Goal: Task Accomplishment & Management: Manage account settings

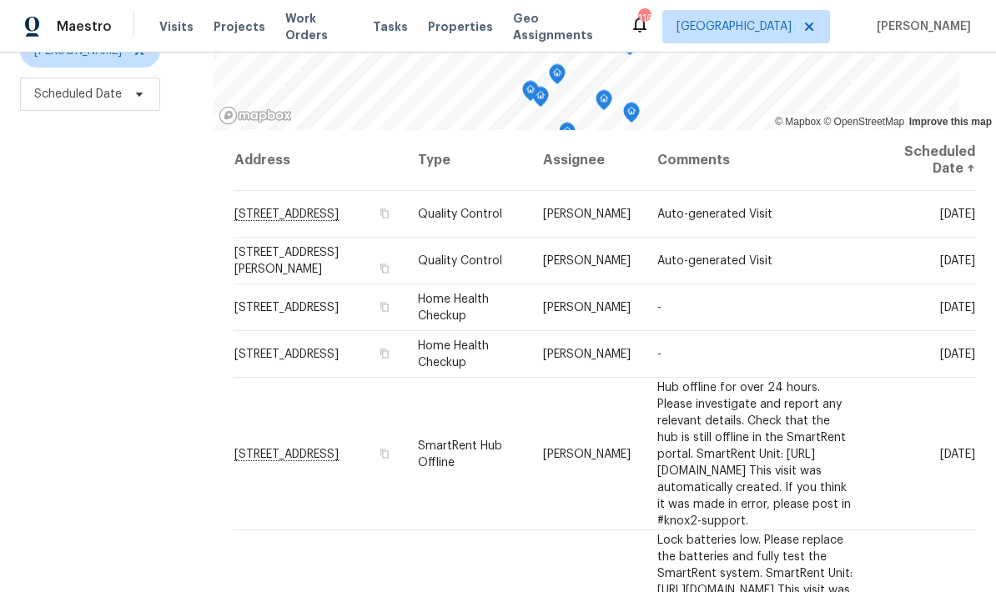
scroll to position [221, 0]
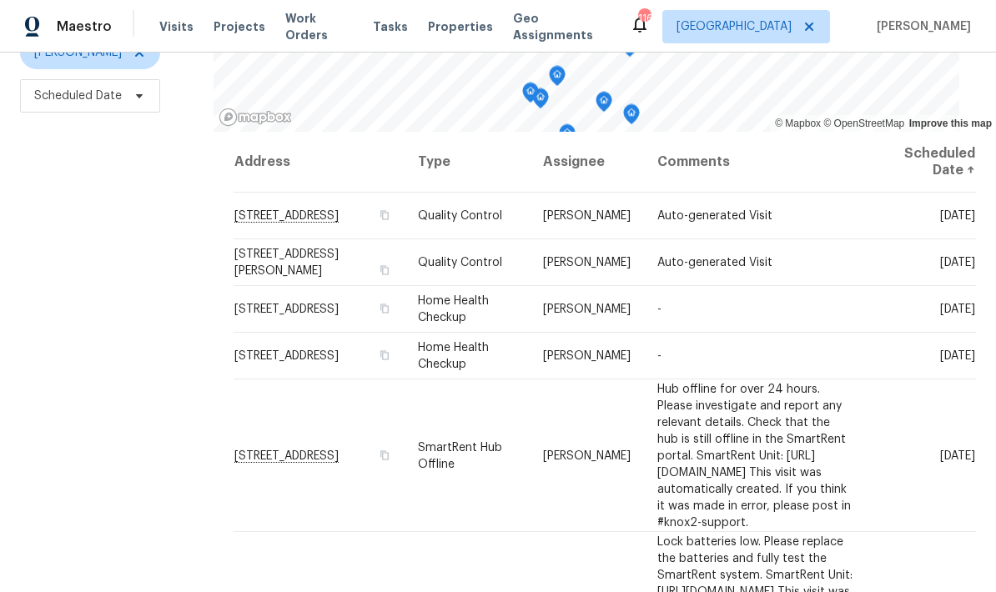
click at [0, 0] on icon at bounding box center [0, 0] width 0 height 0
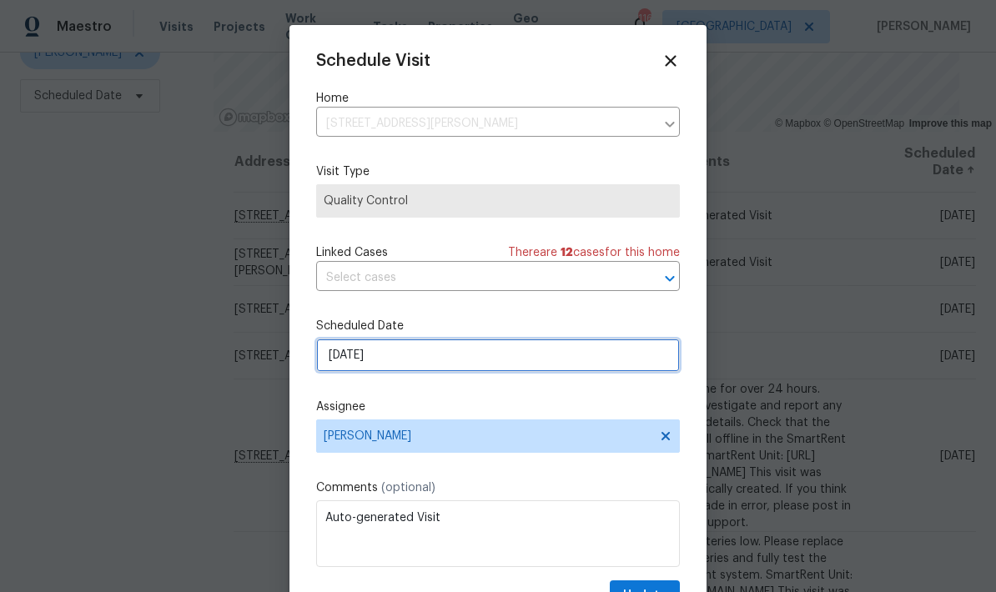
click at [450, 364] on input "10/6/2025" at bounding box center [498, 355] width 364 height 33
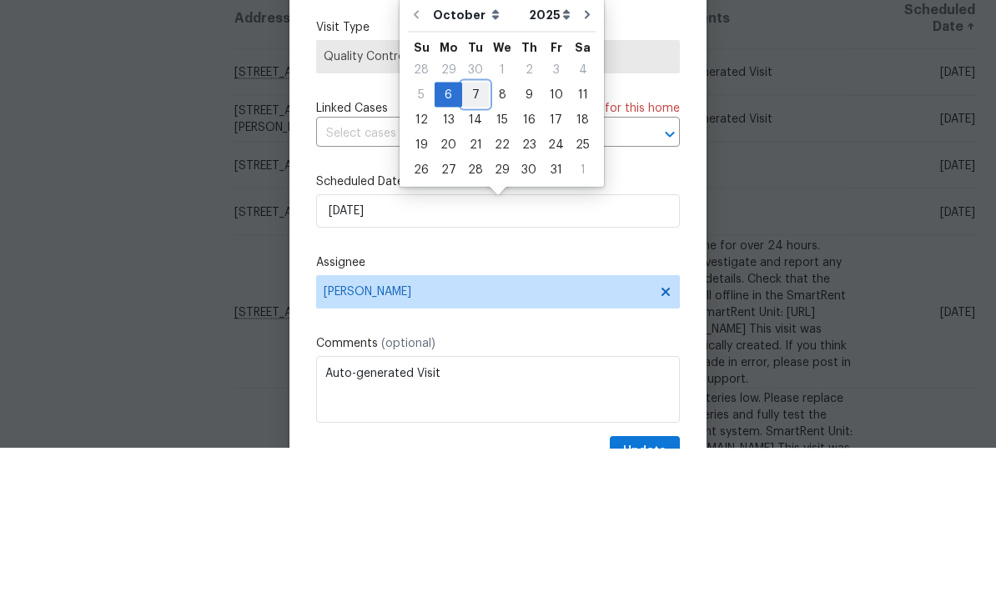
click at [471, 227] on div "7" at bounding box center [475, 238] width 27 height 23
type input "10/7/2025"
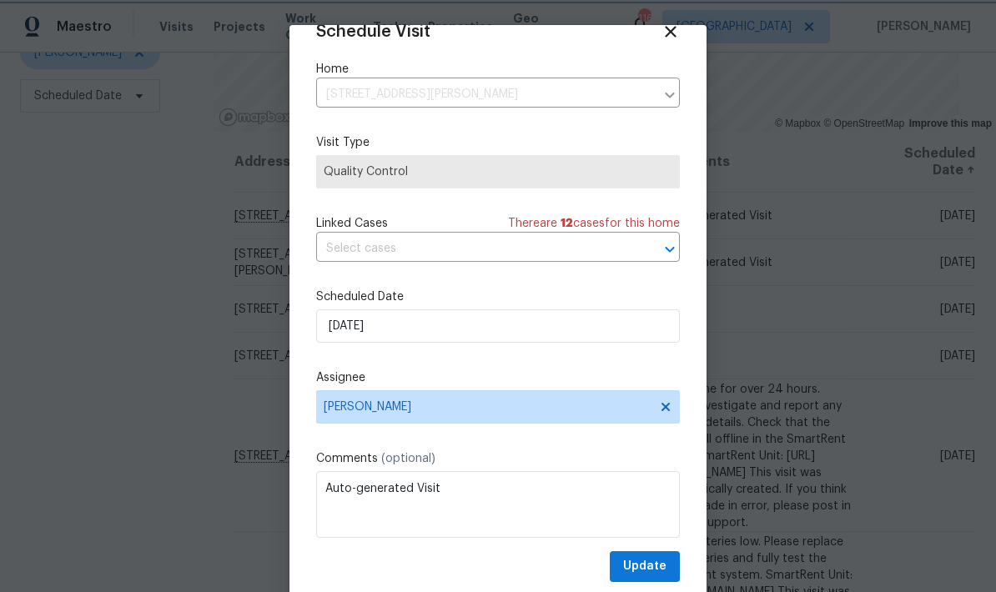
scroll to position [33, 0]
click at [668, 566] on button "Update" at bounding box center [645, 566] width 70 height 31
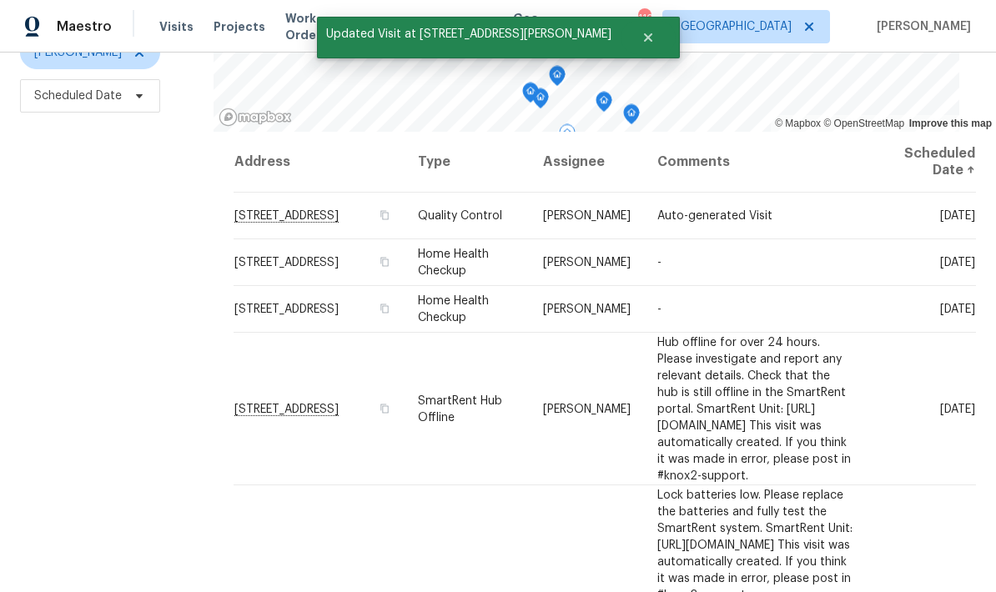
click at [0, 0] on icon at bounding box center [0, 0] width 0 height 0
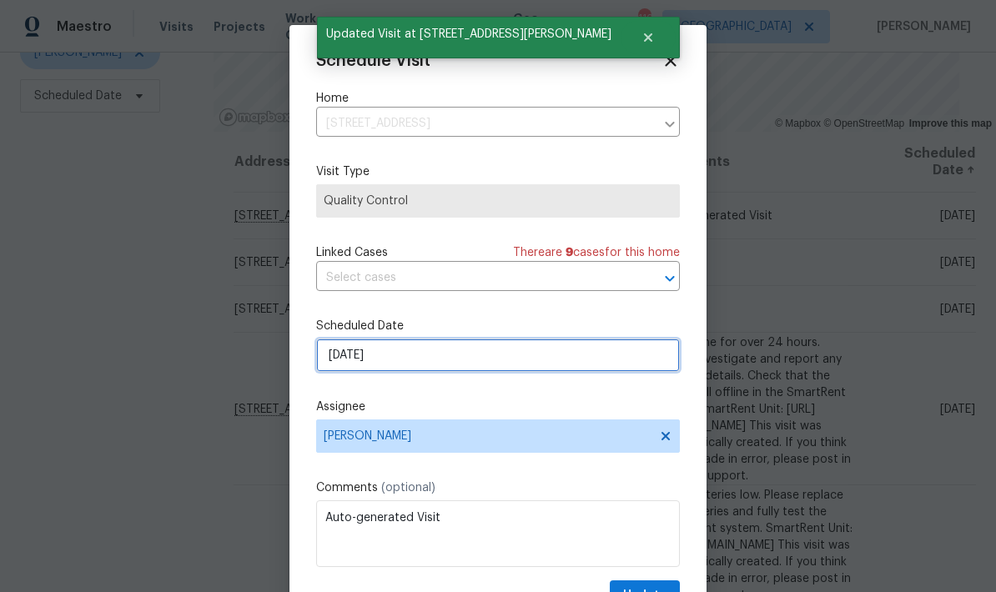
click at [448, 359] on input "10/6/2025" at bounding box center [498, 355] width 364 height 33
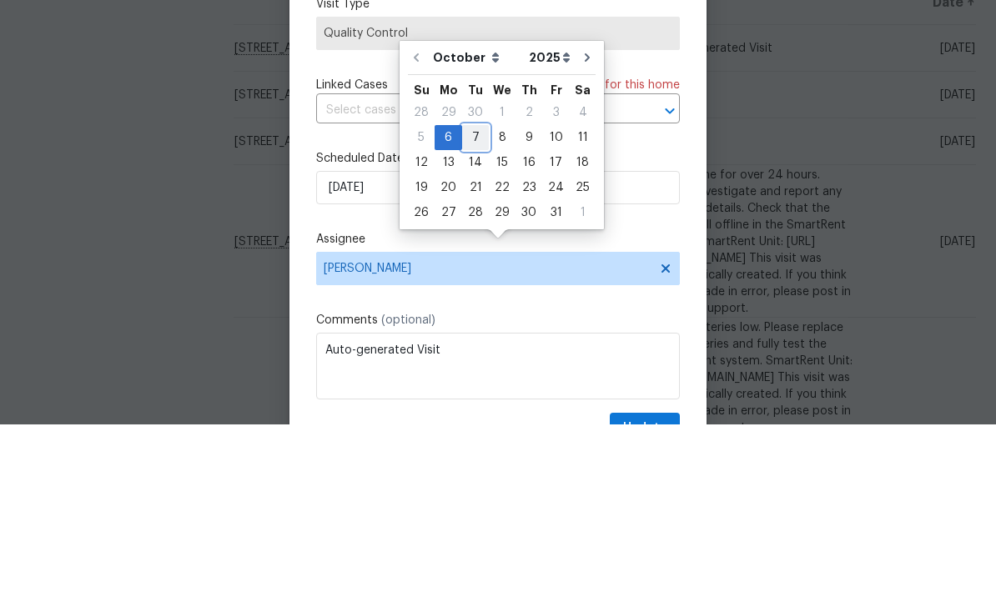
click at [479, 294] on div "7" at bounding box center [475, 305] width 27 height 23
type input "10/7/2025"
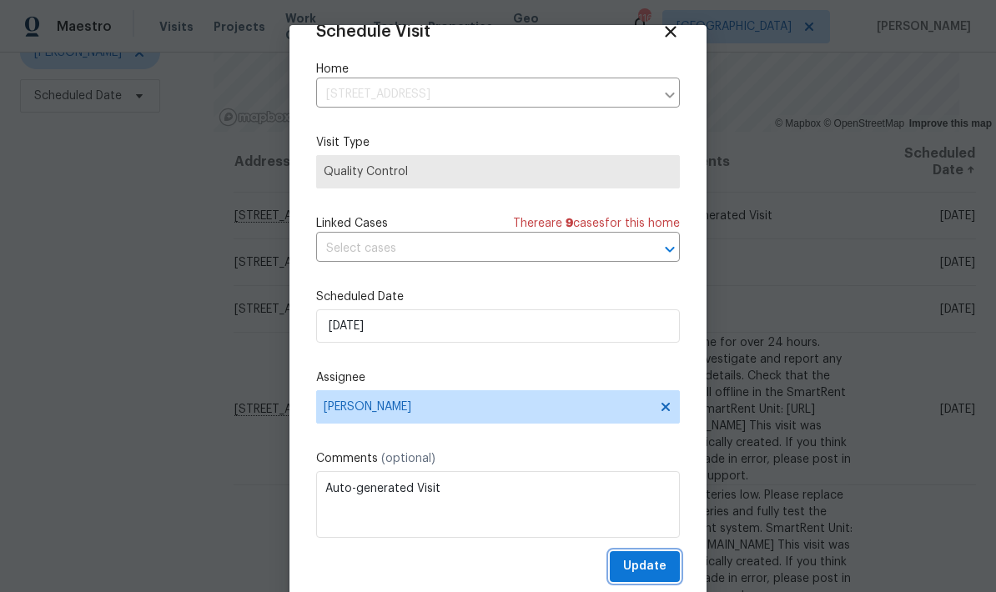
click at [664, 563] on span "Update" at bounding box center [644, 566] width 43 height 21
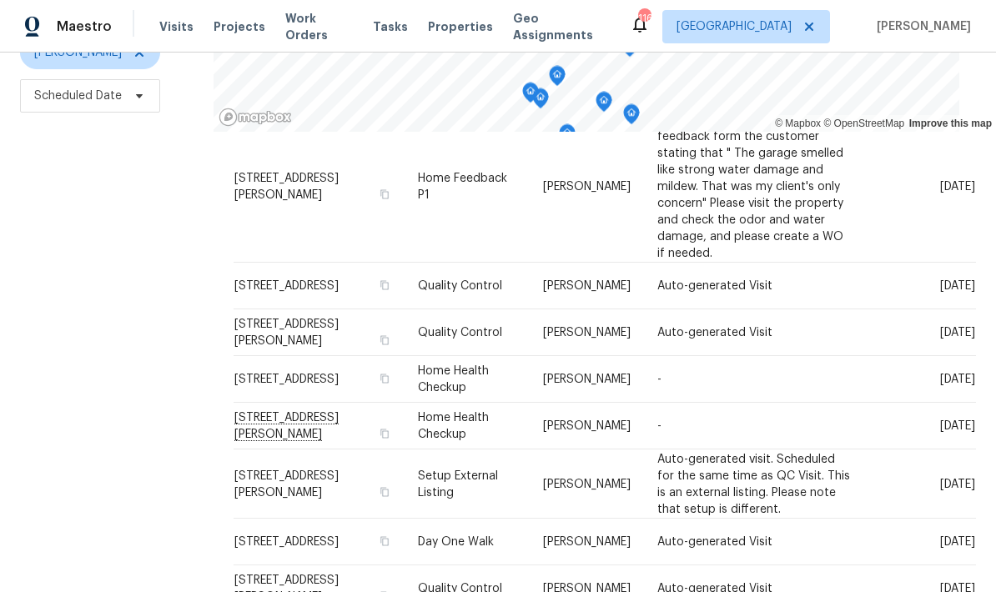
scroll to position [899, 0]
click at [0, 0] on icon at bounding box center [0, 0] width 0 height 0
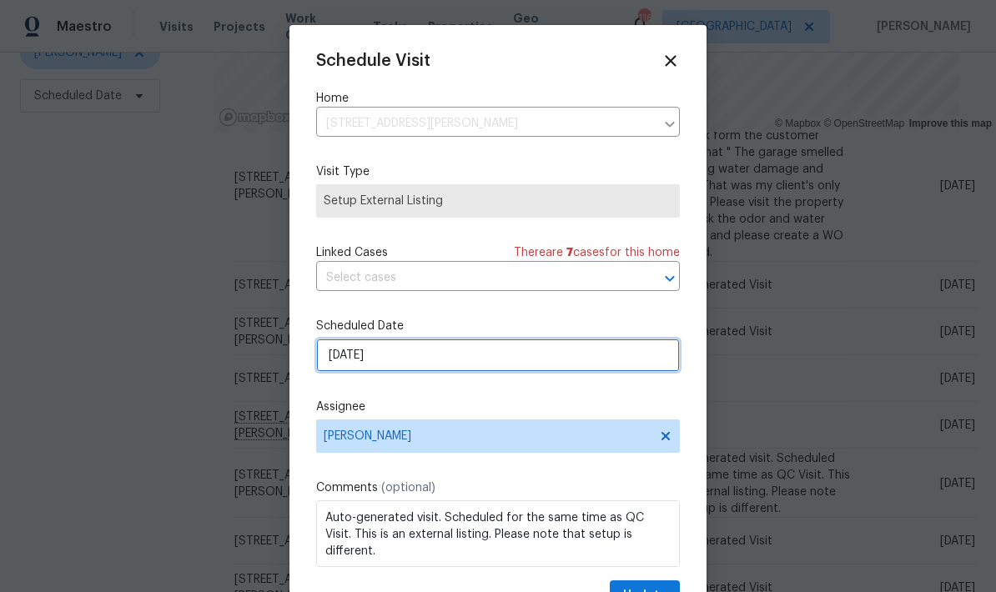
click at [475, 360] on input "10/9/2025" at bounding box center [498, 355] width 364 height 33
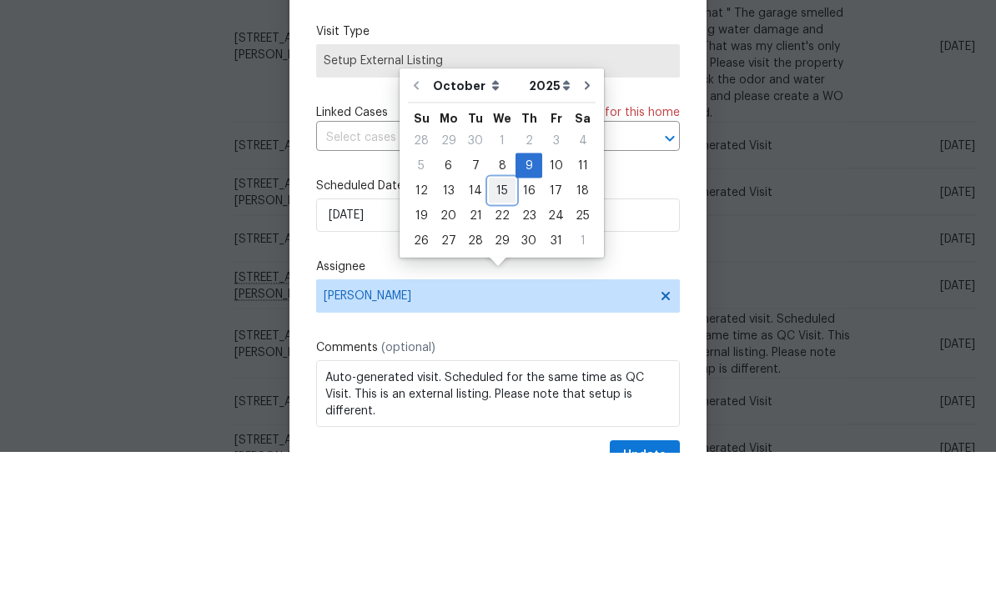
click at [499, 319] on div "15" at bounding box center [502, 330] width 27 height 23
type input "10/15/2025"
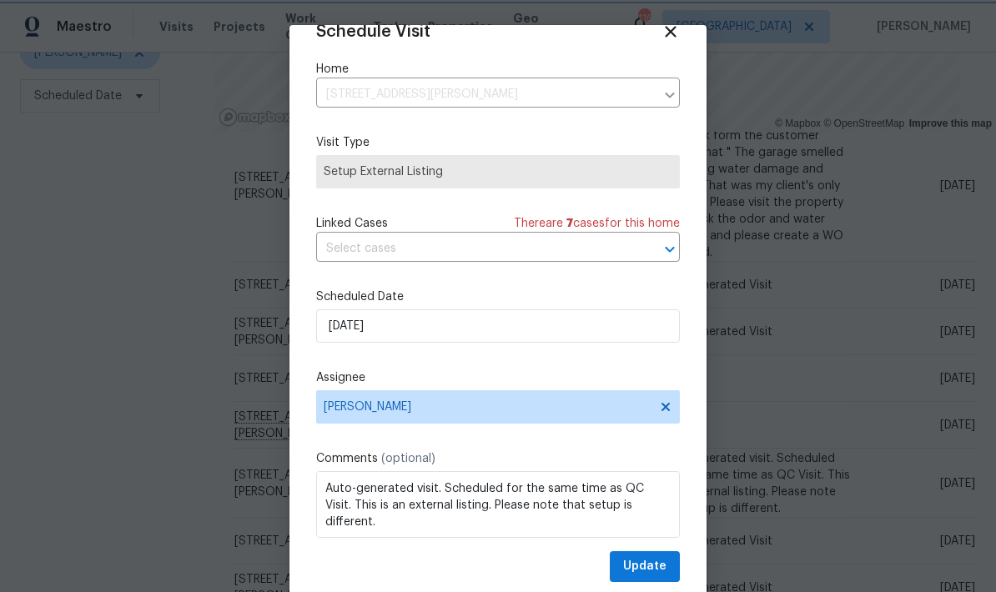
scroll to position [33, 0]
click at [666, 565] on button "Update" at bounding box center [645, 566] width 70 height 31
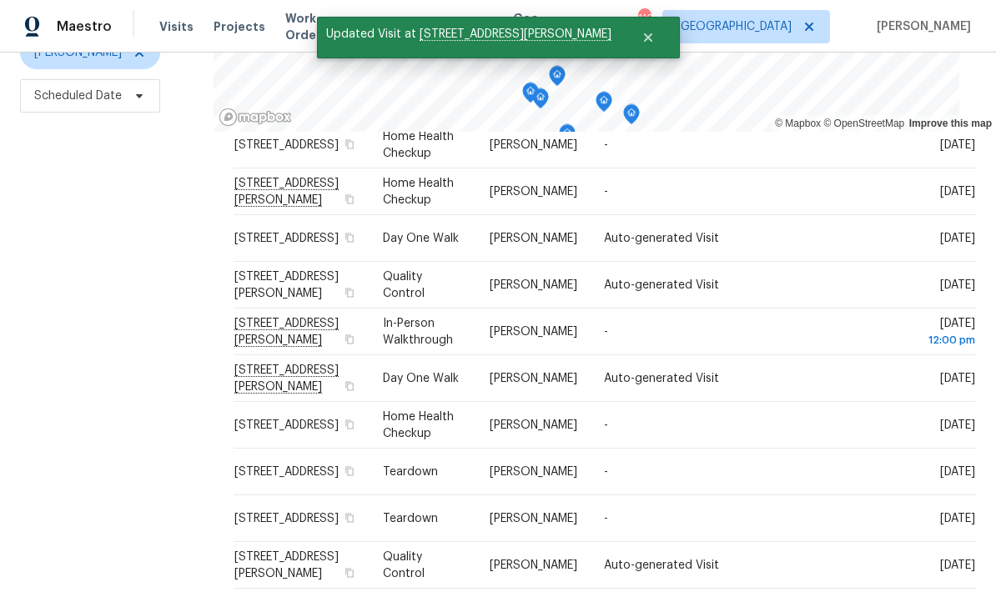
click at [0, 0] on icon at bounding box center [0, 0] width 0 height 0
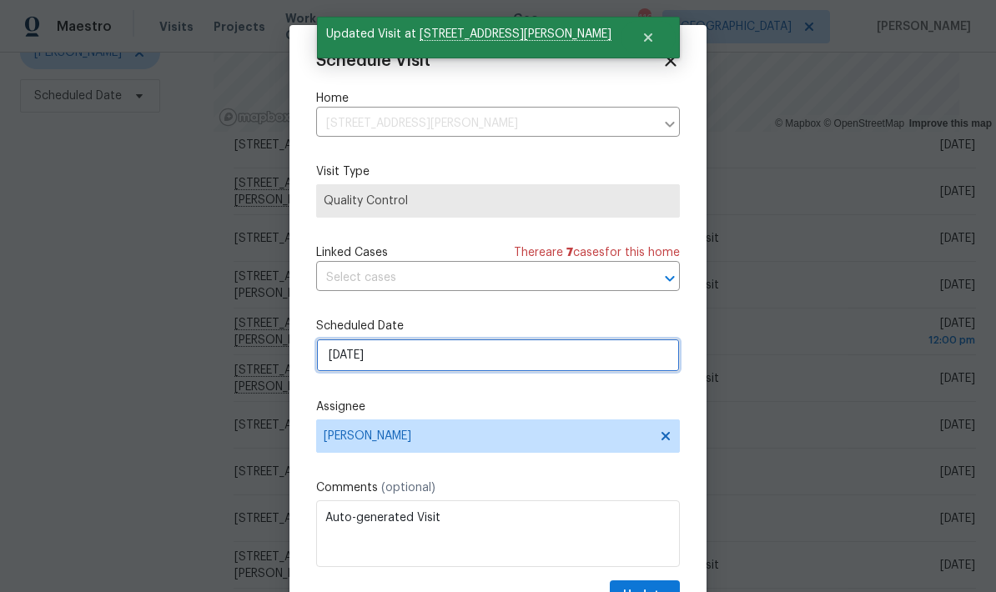
click at [495, 362] on input "10/9/2025" at bounding box center [498, 355] width 364 height 33
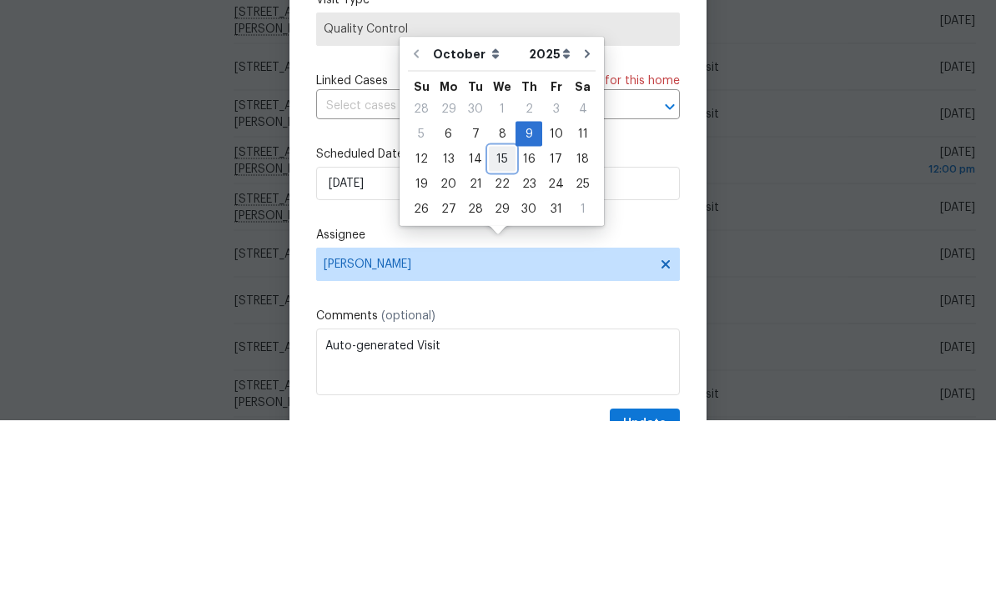
click at [501, 319] on div "15" at bounding box center [502, 330] width 27 height 23
type input "10/15/2025"
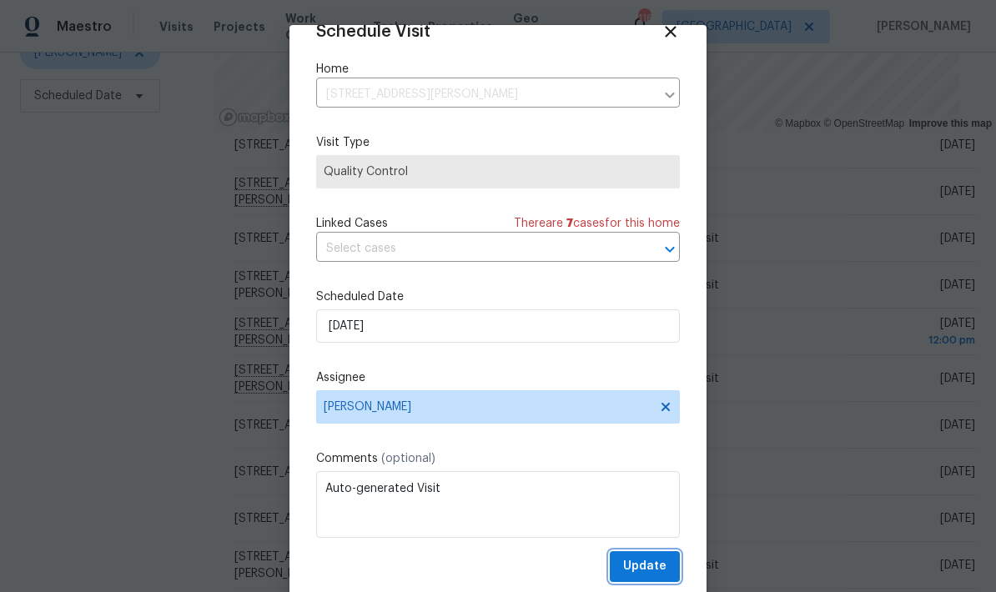
click at [664, 563] on span "Update" at bounding box center [644, 566] width 43 height 21
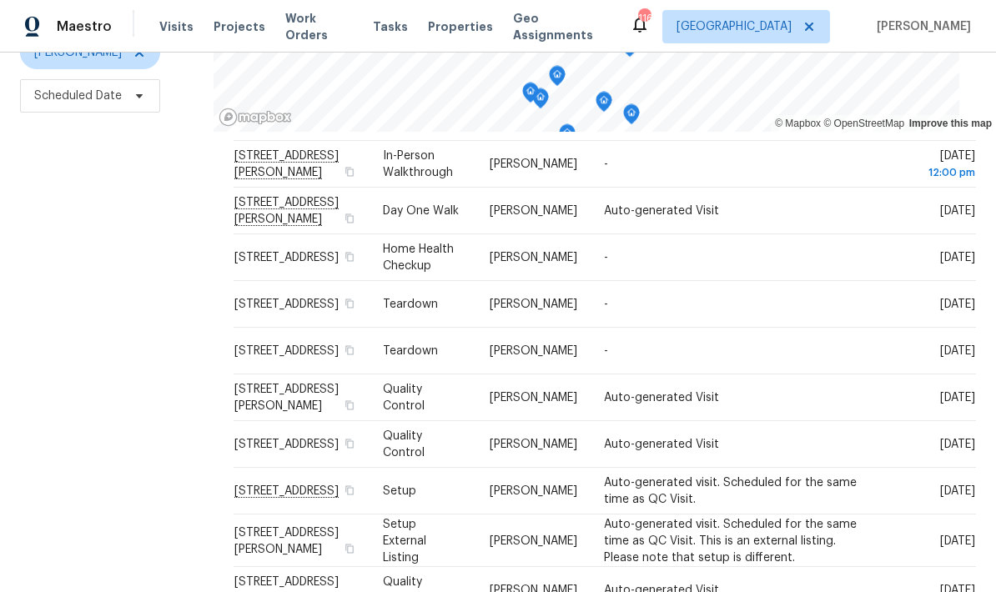
scroll to position [1019, 0]
click at [0, 0] on icon at bounding box center [0, 0] width 0 height 0
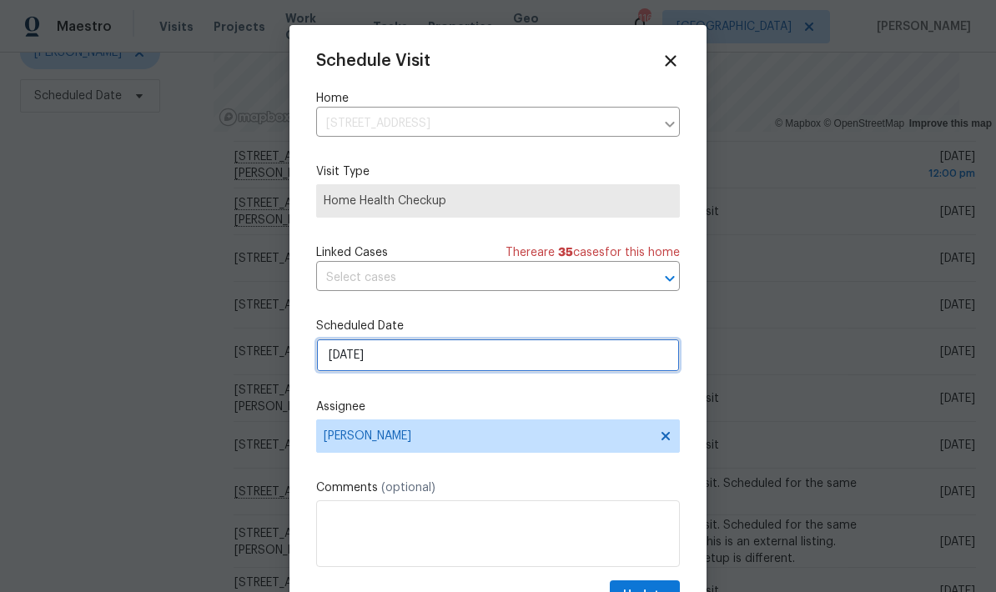
click at [440, 367] on input "10/9/2025" at bounding box center [498, 355] width 364 height 33
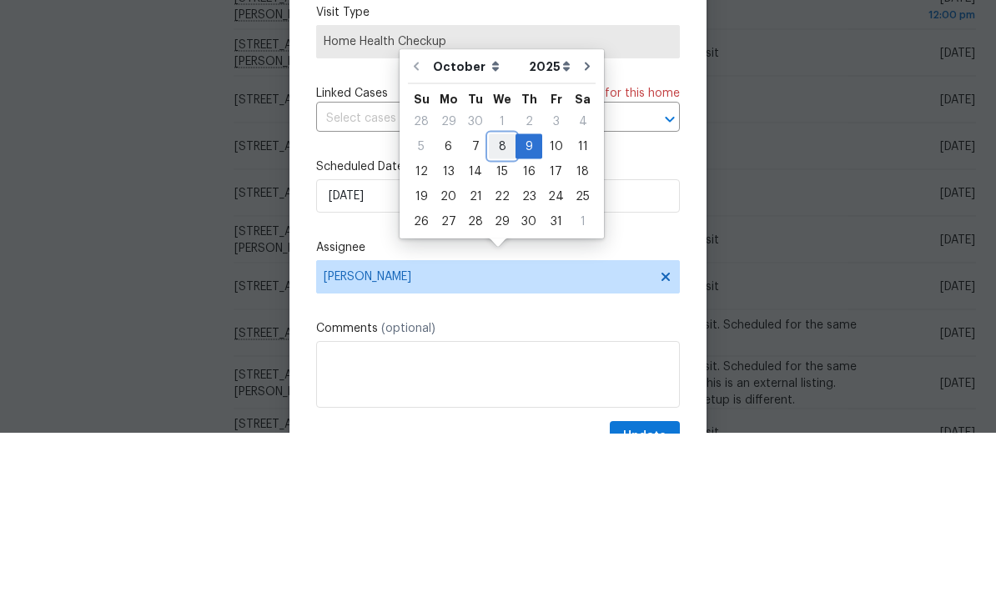
click at [494, 294] on div "8" at bounding box center [502, 305] width 27 height 23
type input "10/8/2025"
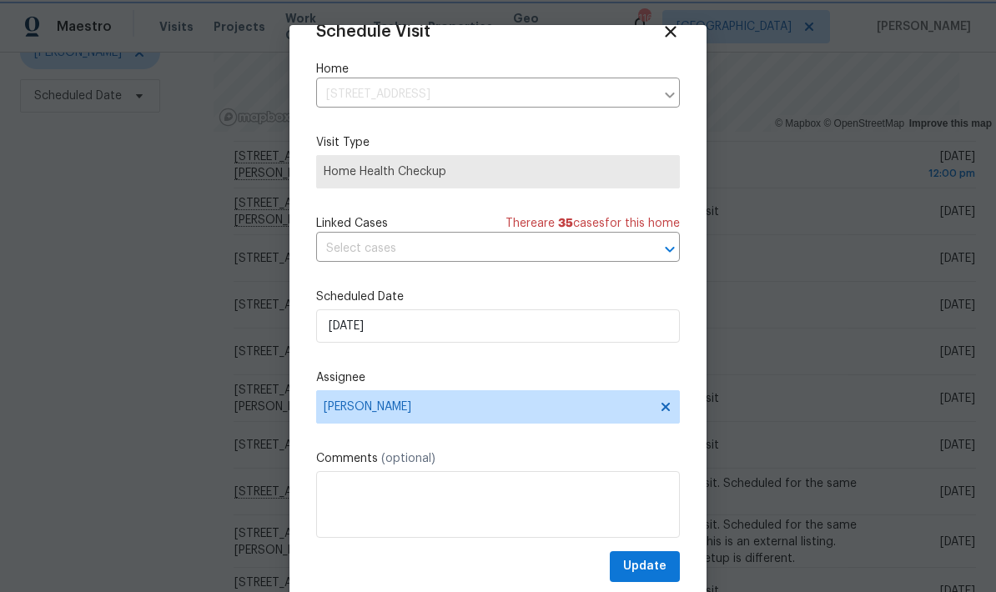
scroll to position [33, 0]
click at [660, 564] on span "Update" at bounding box center [644, 566] width 43 height 21
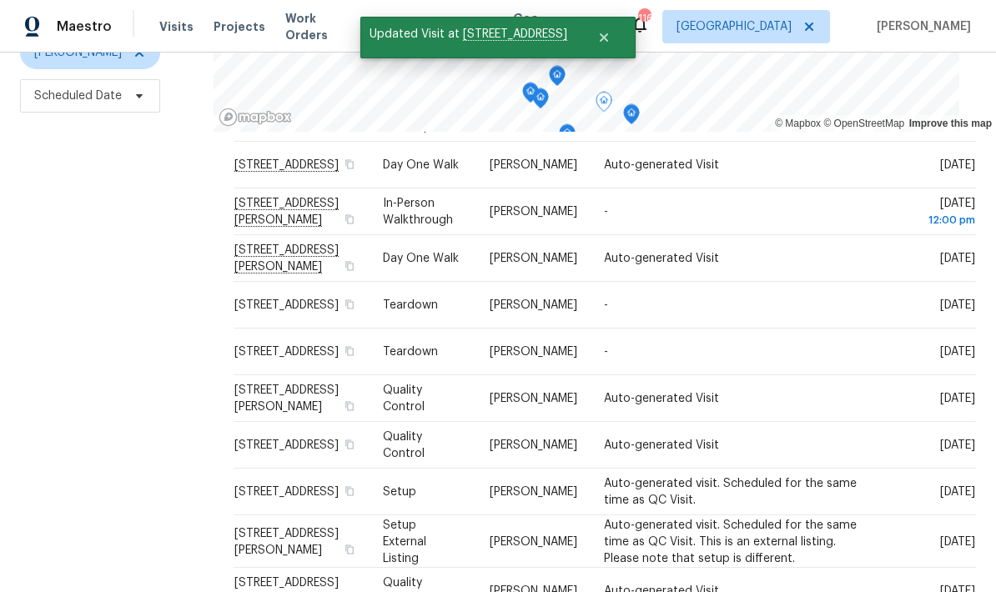
click at [0, 0] on icon at bounding box center [0, 0] width 0 height 0
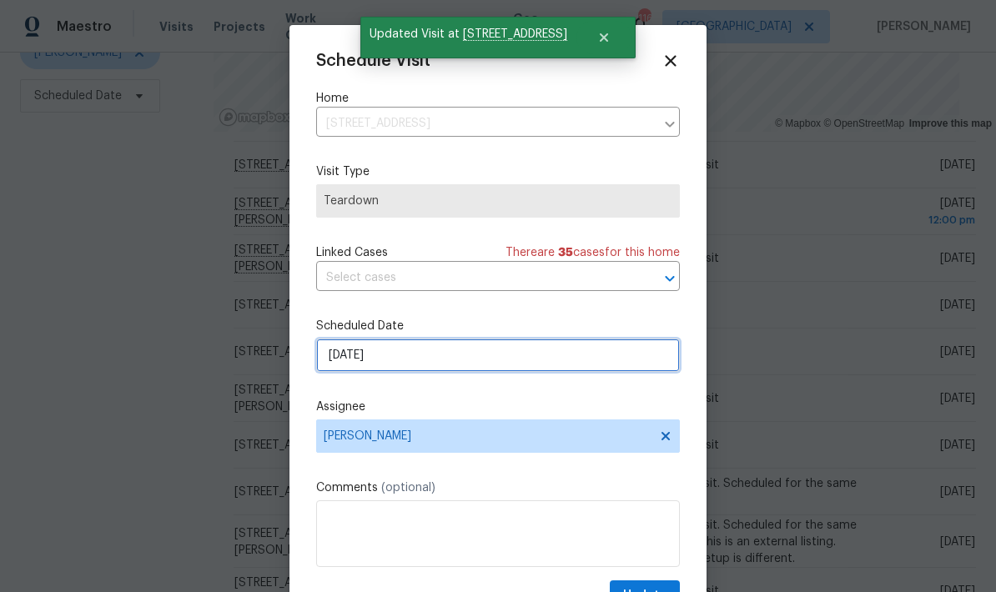
click at [544, 365] on input "10/9/2025" at bounding box center [498, 355] width 364 height 33
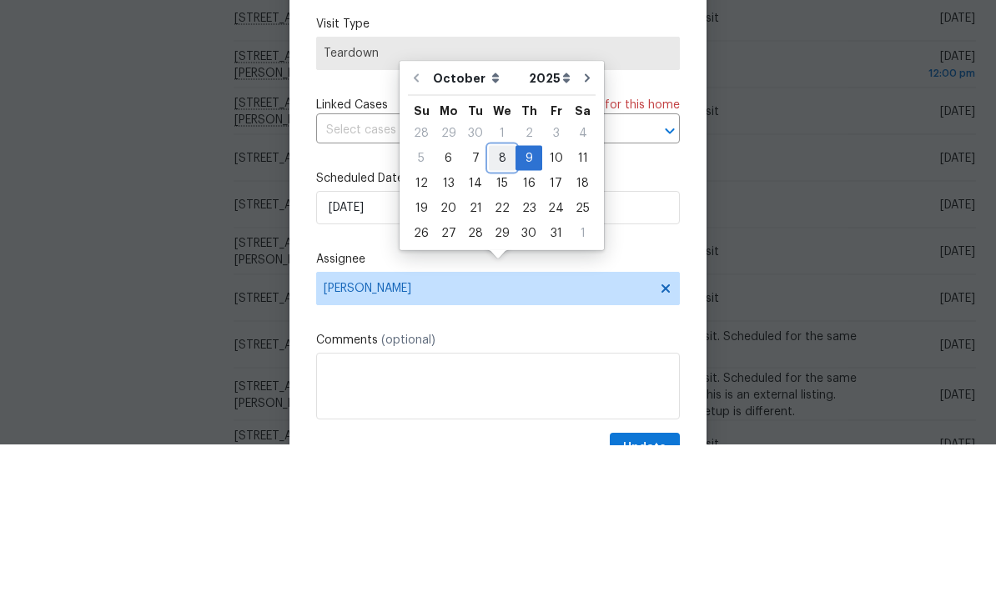
click at [498, 294] on div "8" at bounding box center [502, 305] width 27 height 23
type input "10/8/2025"
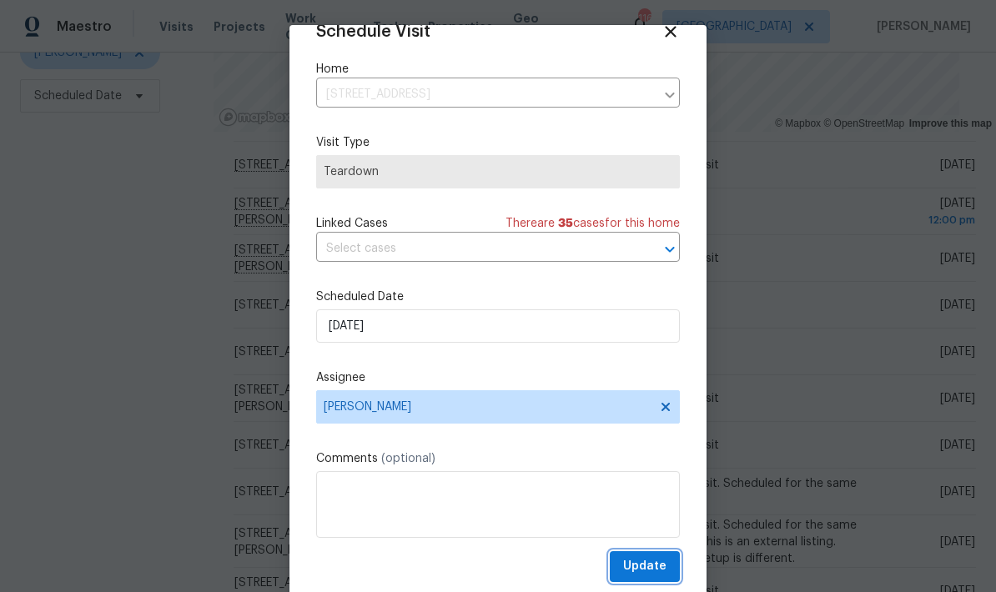
click at [661, 565] on span "Update" at bounding box center [644, 566] width 43 height 21
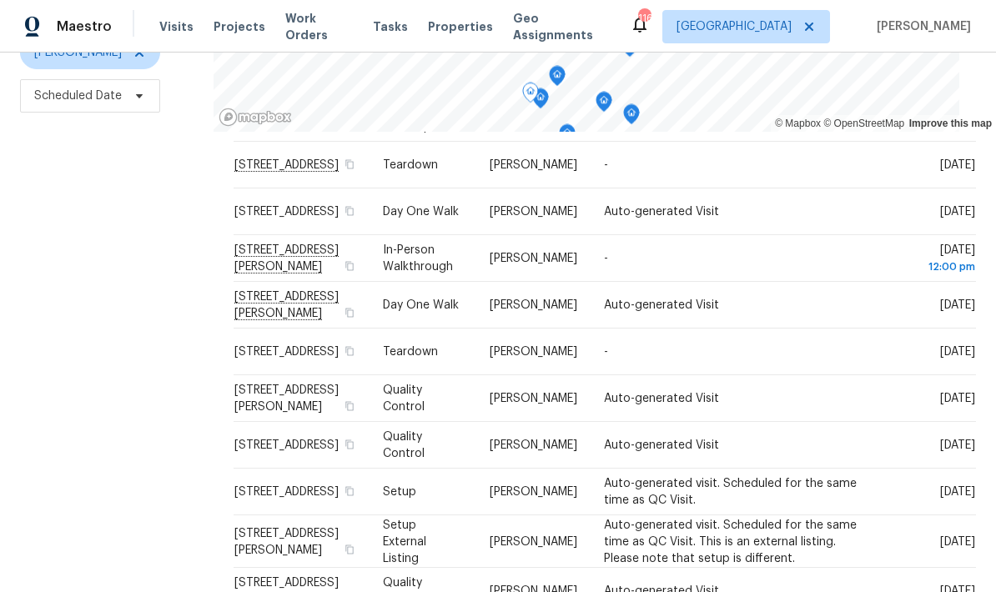
click at [0, 0] on span at bounding box center [0, 0] width 0 height 0
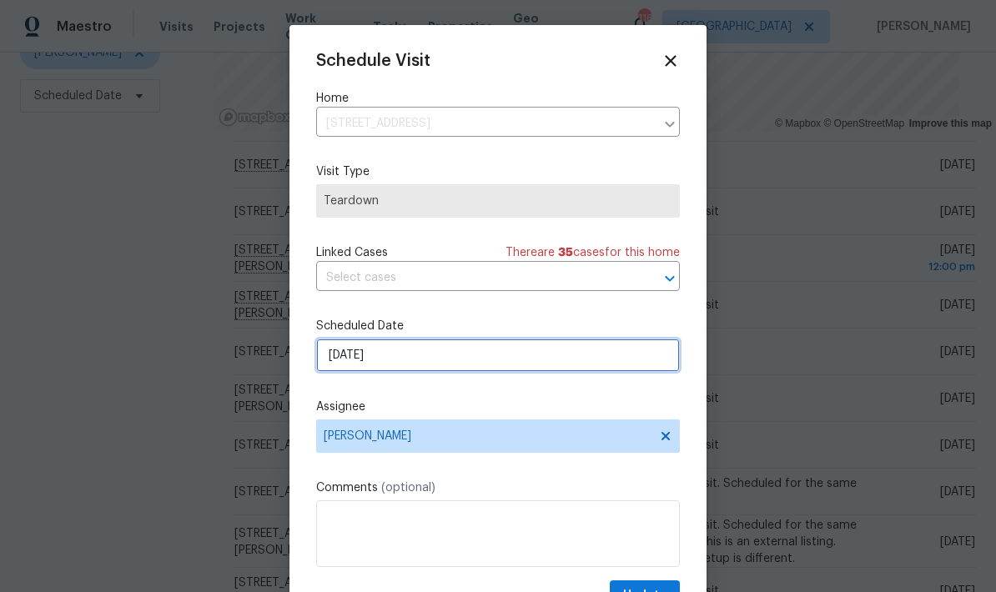
click at [480, 359] on input "10/9/2025" at bounding box center [498, 355] width 364 height 33
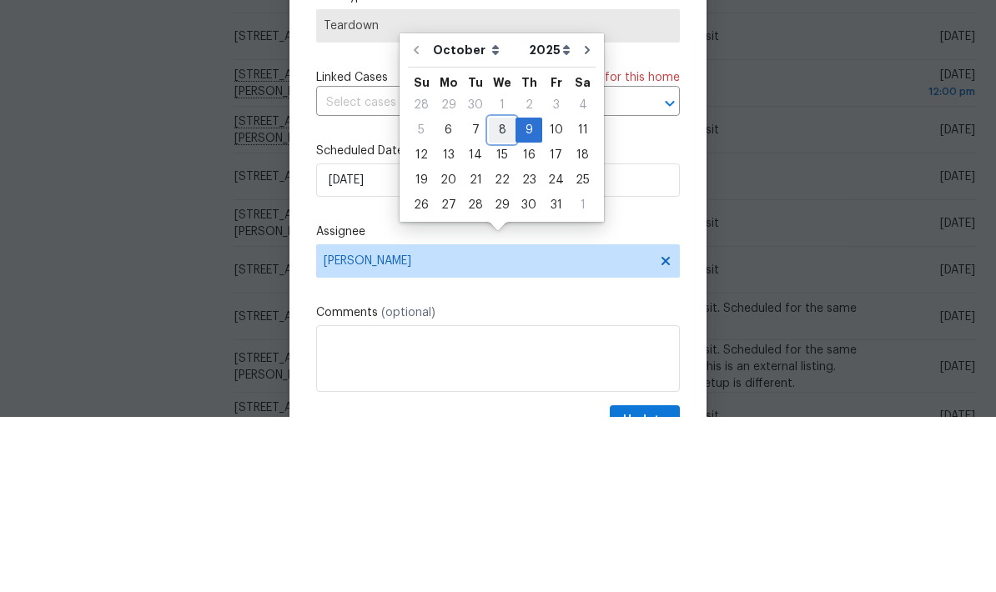
click at [493, 294] on div "8" at bounding box center [502, 305] width 27 height 23
type input "10/8/2025"
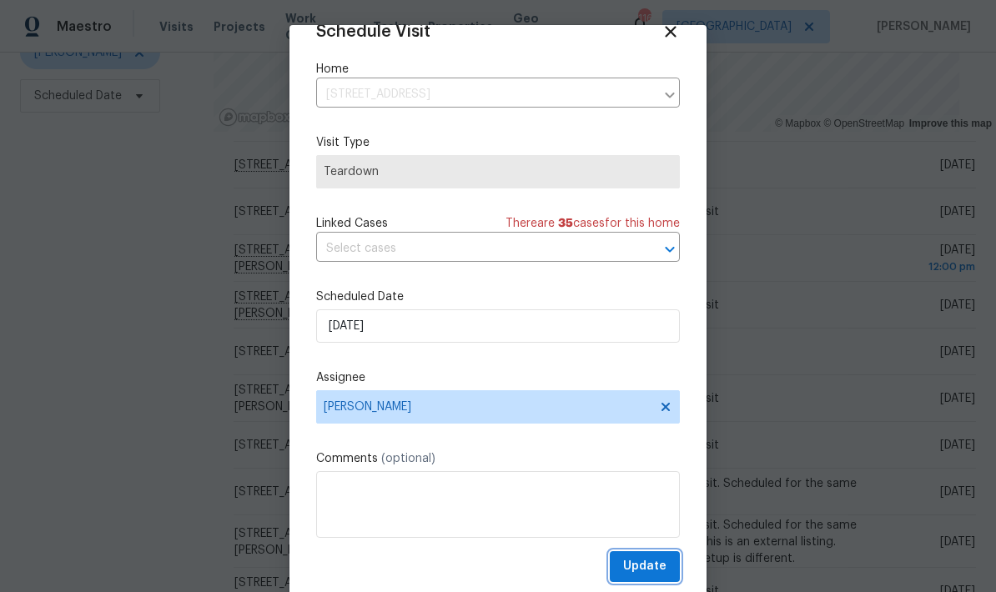
click at [661, 564] on span "Update" at bounding box center [644, 566] width 43 height 21
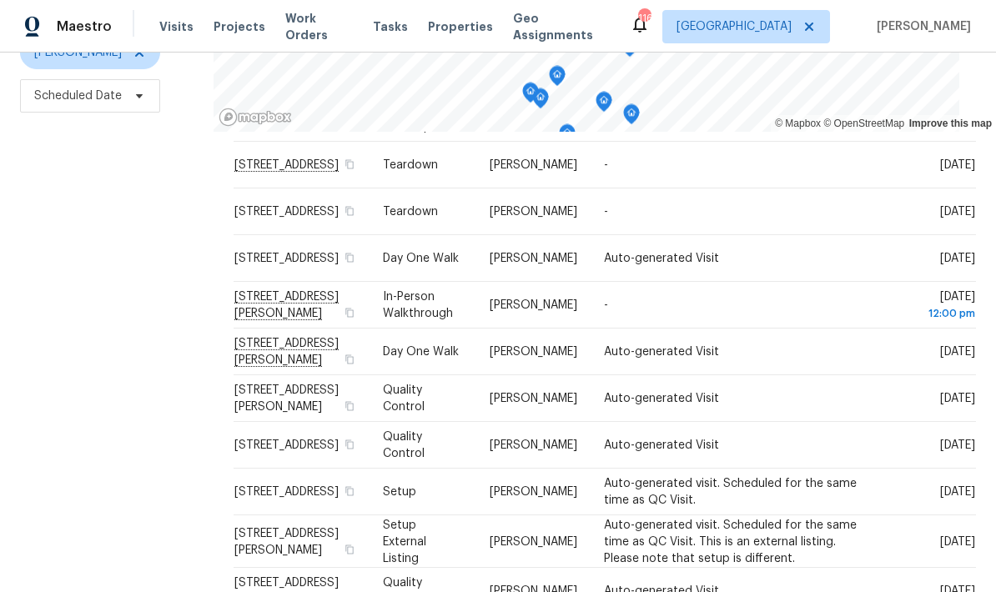
click at [0, 0] on icon at bounding box center [0, 0] width 0 height 0
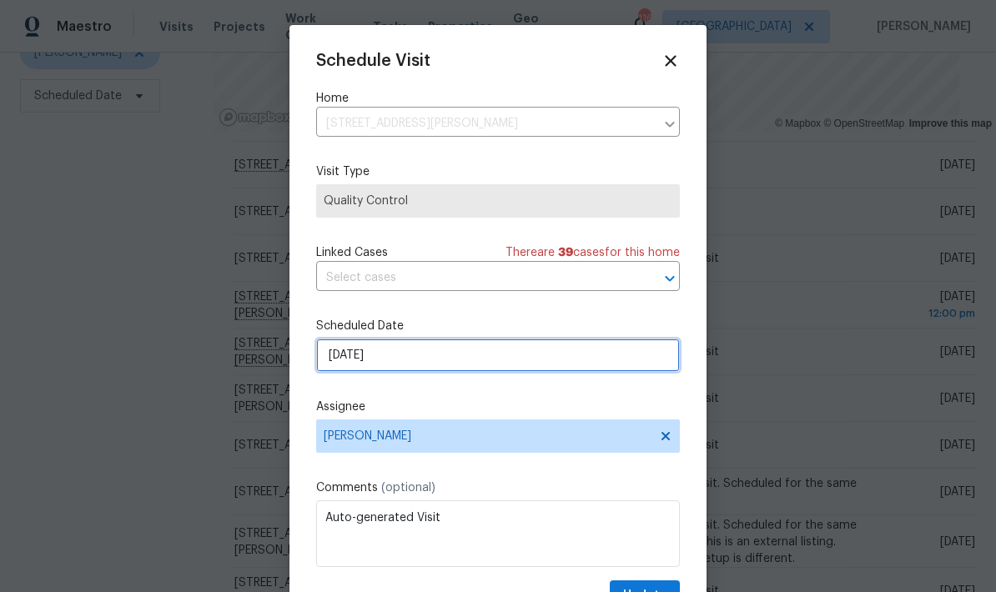
click at [539, 360] on input "10/10/2025" at bounding box center [498, 355] width 364 height 33
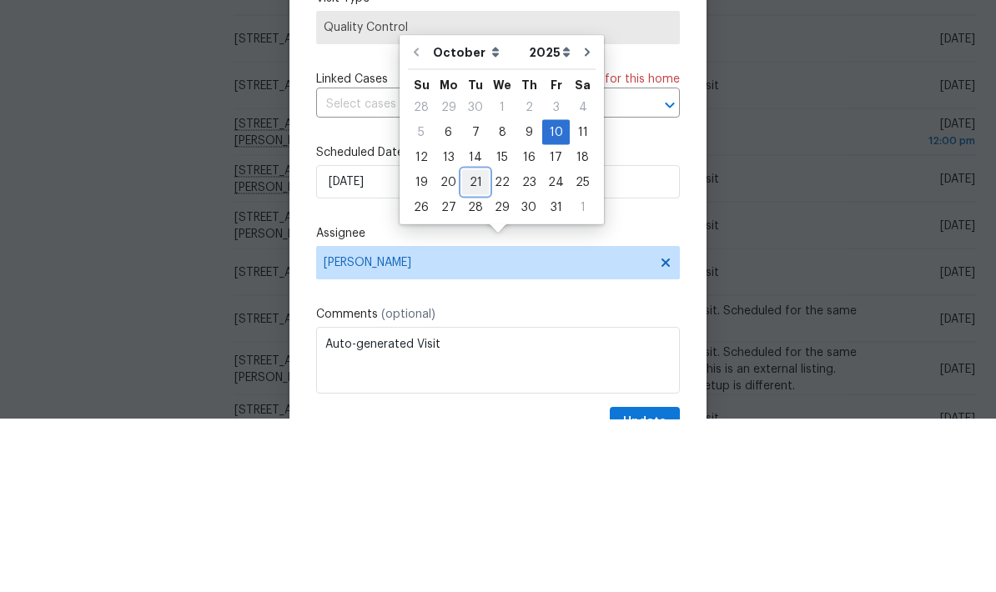
click at [477, 344] on div "21" at bounding box center [475, 355] width 27 height 23
type input "10/21/2025"
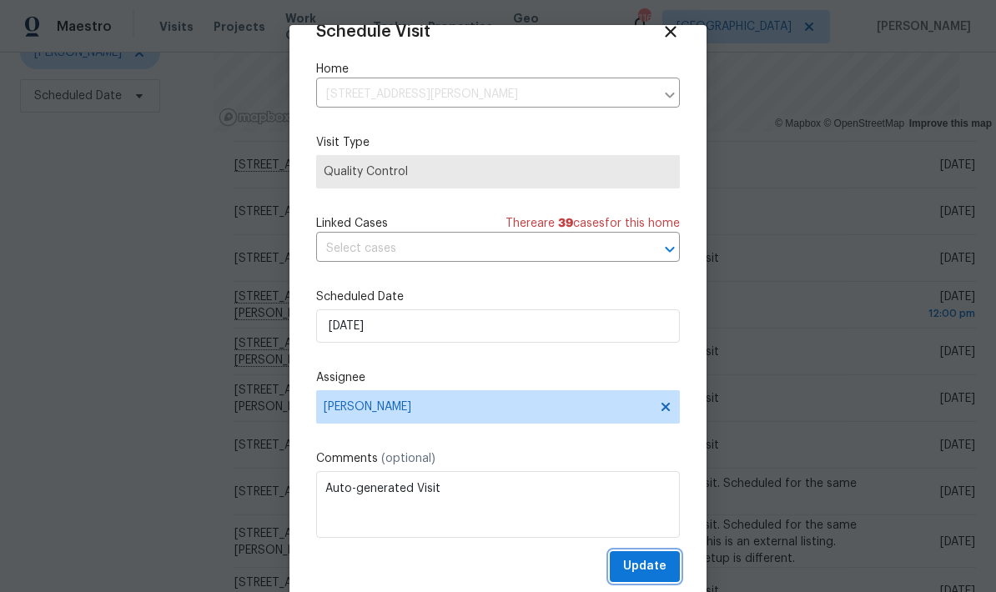
click at [665, 561] on span "Update" at bounding box center [644, 566] width 43 height 21
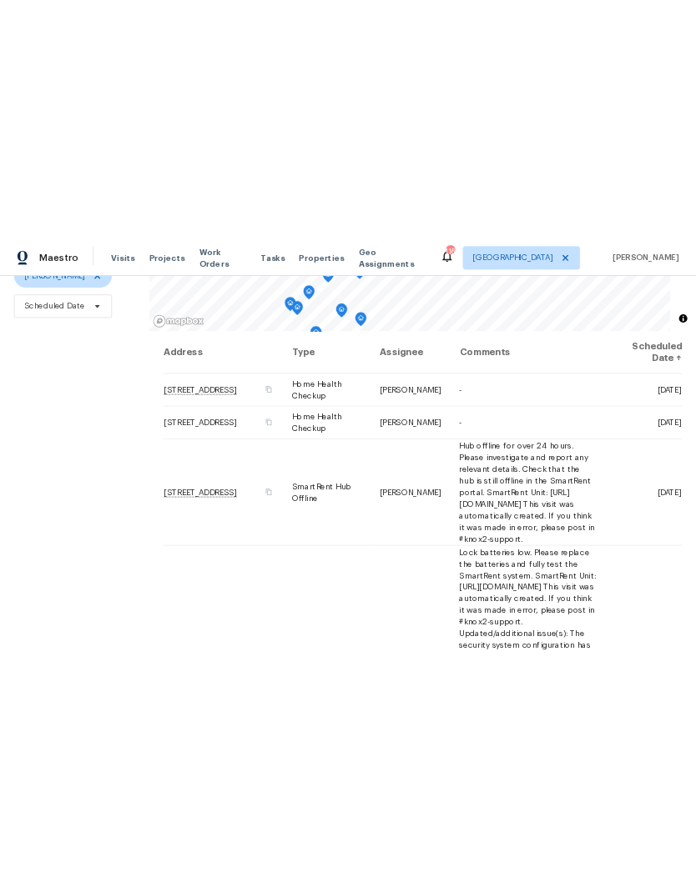
scroll to position [161, 0]
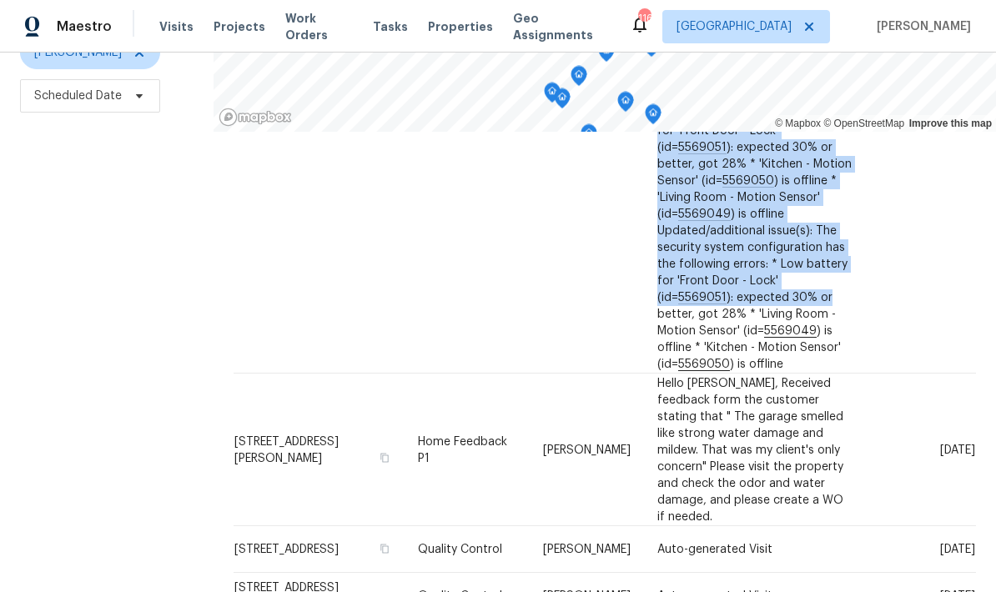
scroll to position [634, 0]
